Goal: Navigation & Orientation: Find specific page/section

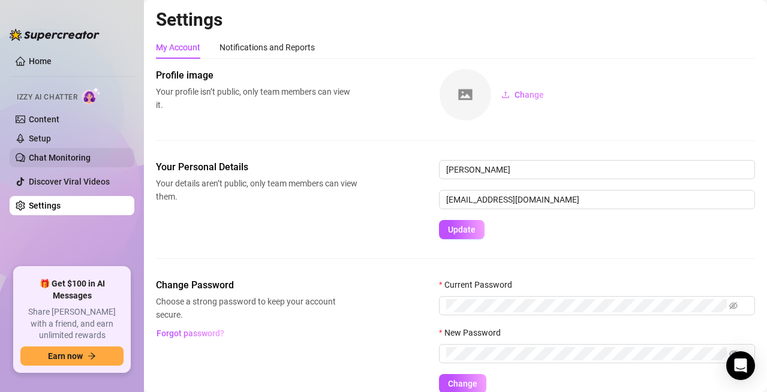
click at [75, 154] on link "Chat Monitoring" at bounding box center [60, 158] width 62 height 10
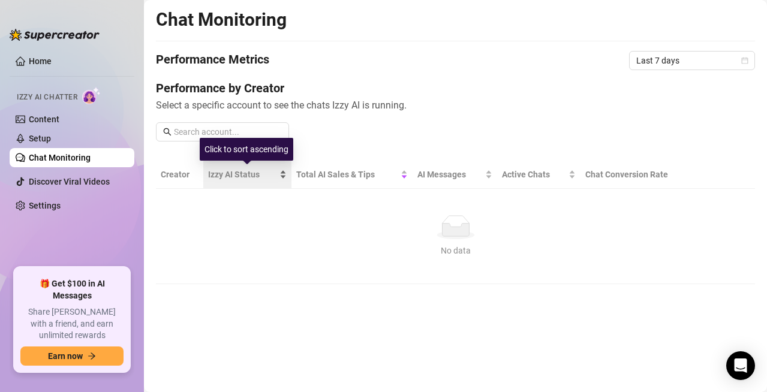
click at [281, 180] on div "Izzy AI Status" at bounding box center [247, 174] width 79 height 13
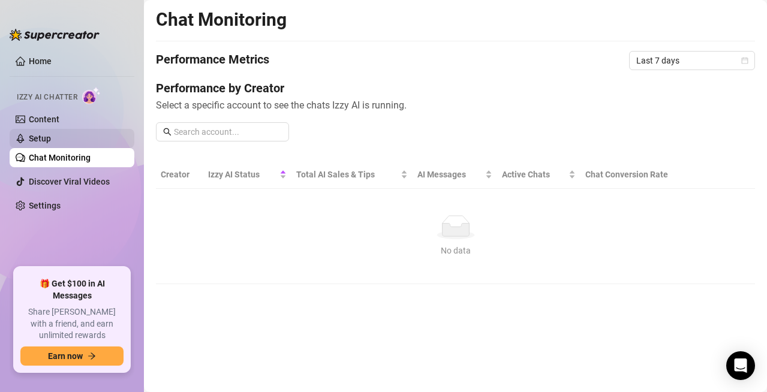
click at [51, 139] on link "Setup" at bounding box center [40, 139] width 22 height 10
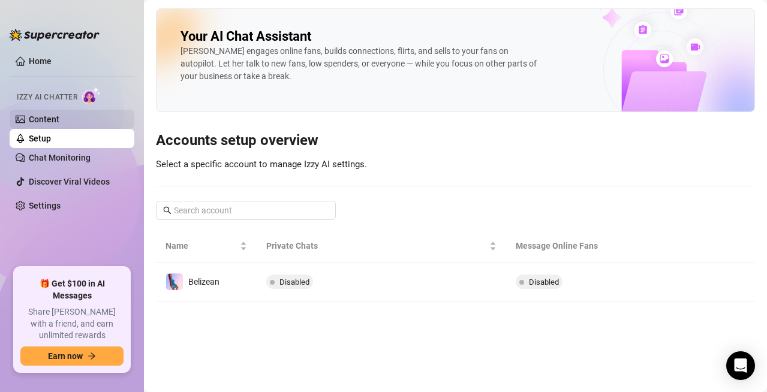
click at [58, 117] on link "Content" at bounding box center [44, 120] width 31 height 10
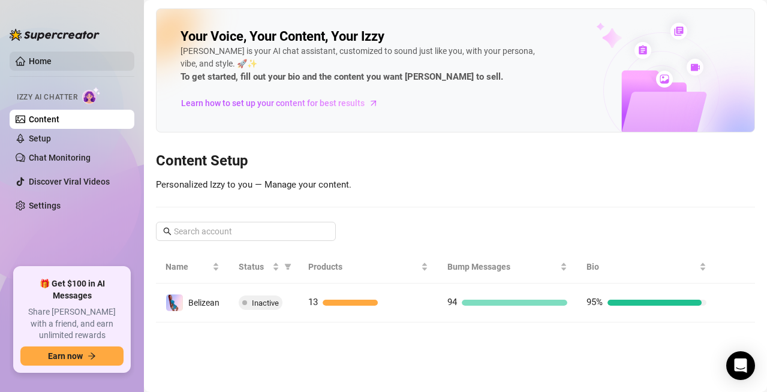
click at [52, 61] on link "Home" at bounding box center [40, 61] width 23 height 10
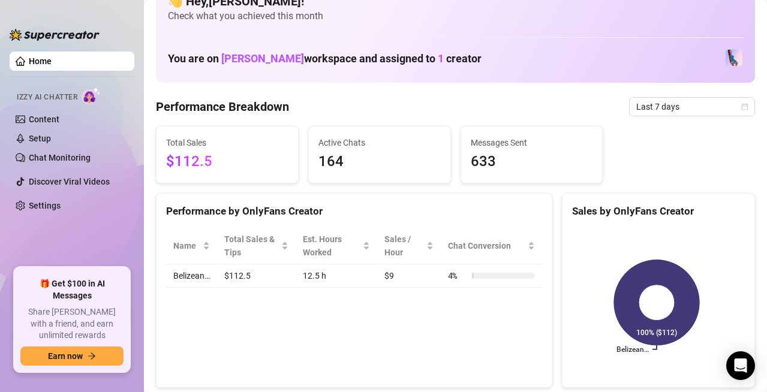
scroll to position [28, 0]
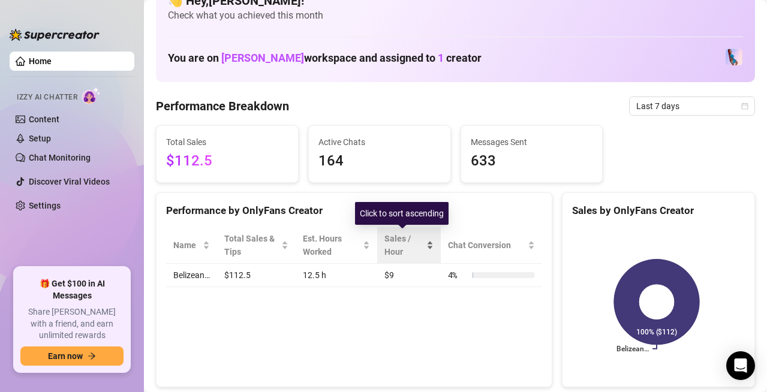
click at [418, 246] on div "Sales / Hour" at bounding box center [409, 245] width 49 height 26
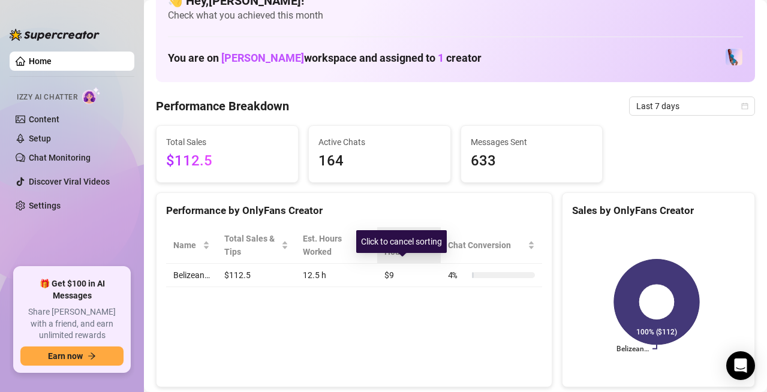
scroll to position [0, 0]
